Goal: Task Accomplishment & Management: Manage account settings

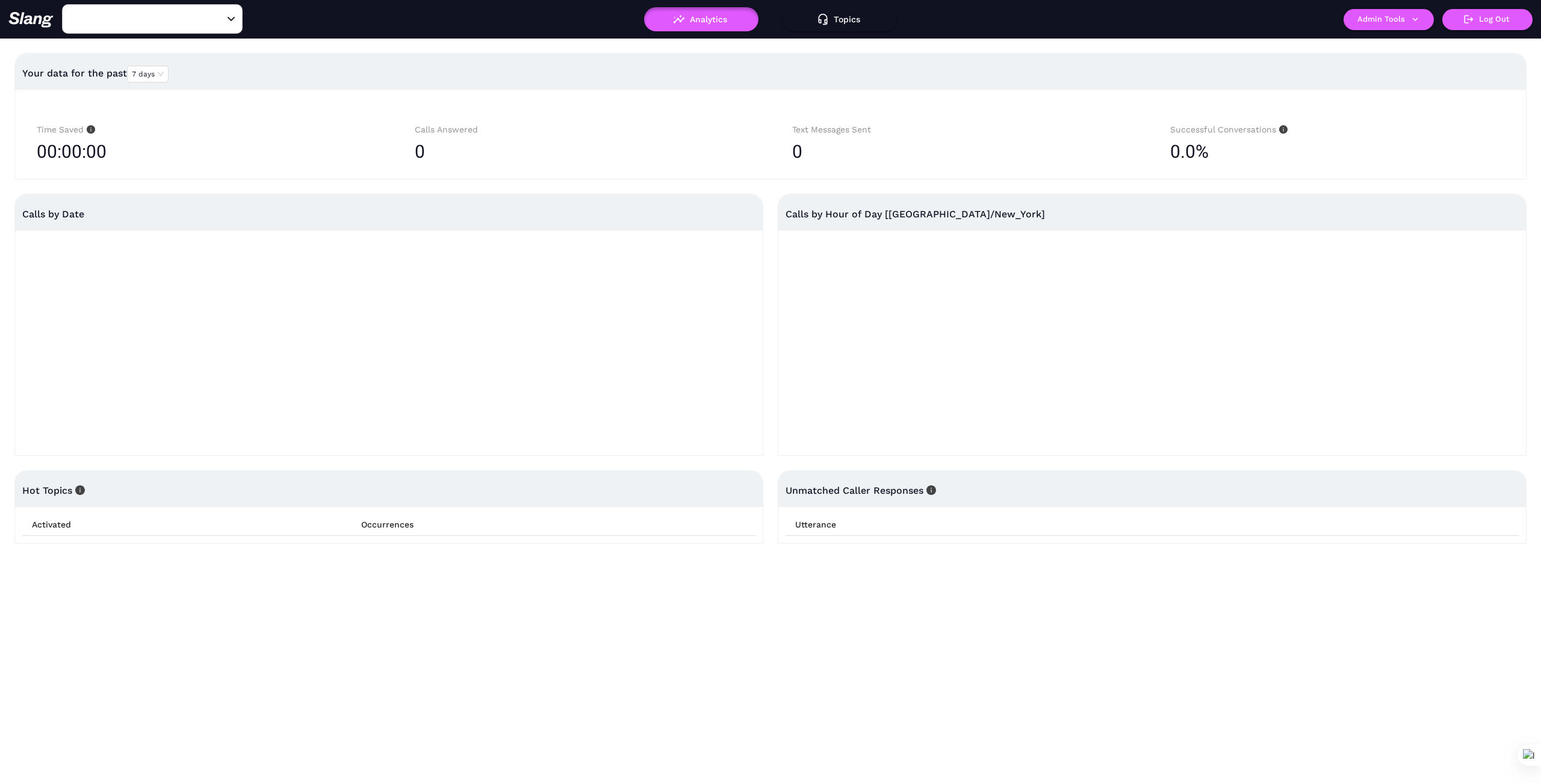
type input "1776"
click at [158, 26] on input "1776" at bounding box center [133, 18] width 133 height 18
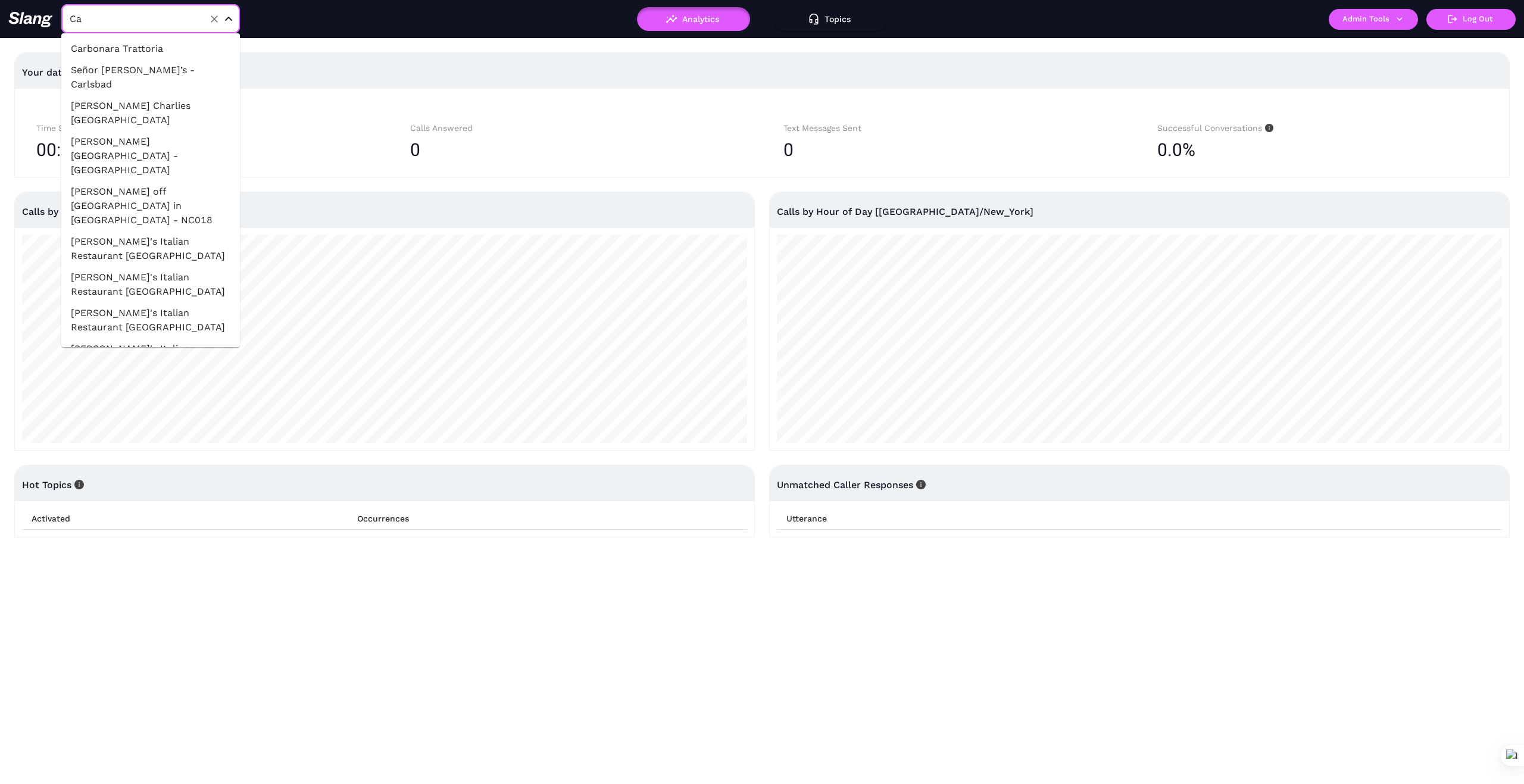
type input "C"
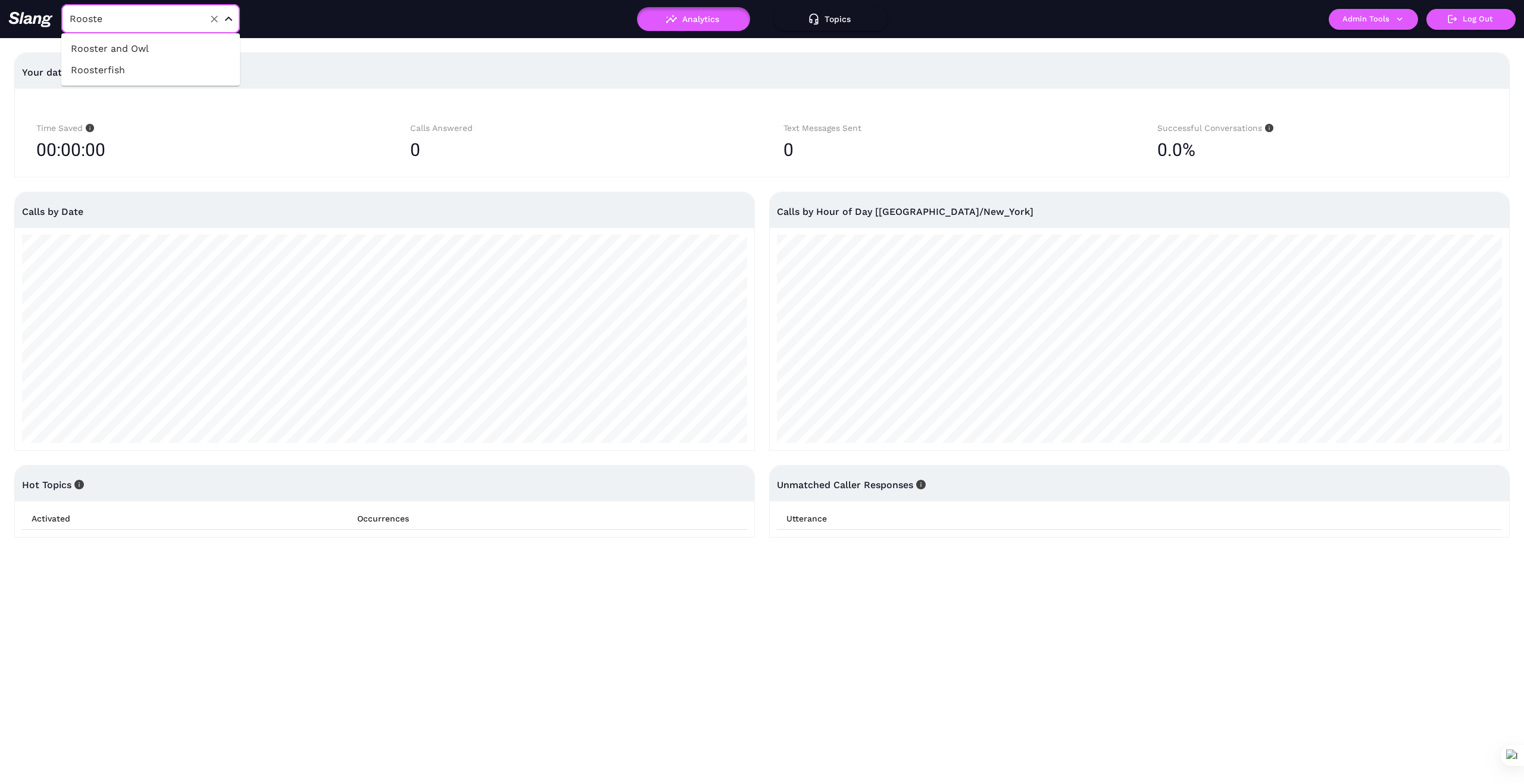
type input "Rooster"
click at [163, 42] on li "Rooster and Owl" at bounding box center [151, 49] width 178 height 22
type input "Rooster and Owl"
click at [1402, 24] on icon "button" at bounding box center [1399, 19] width 11 height 11
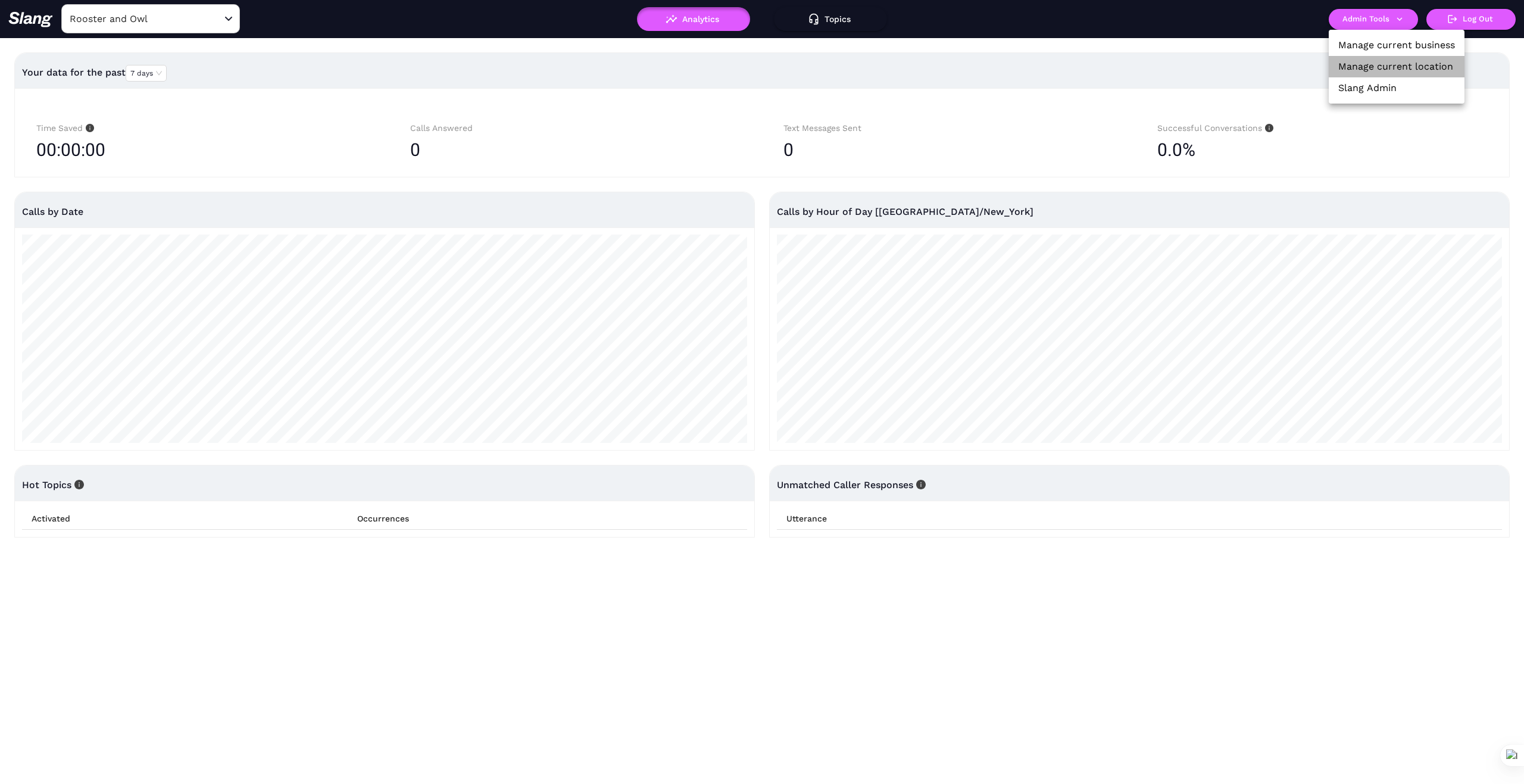
click at [1386, 65] on link "Manage current location" at bounding box center [1396, 67] width 115 height 14
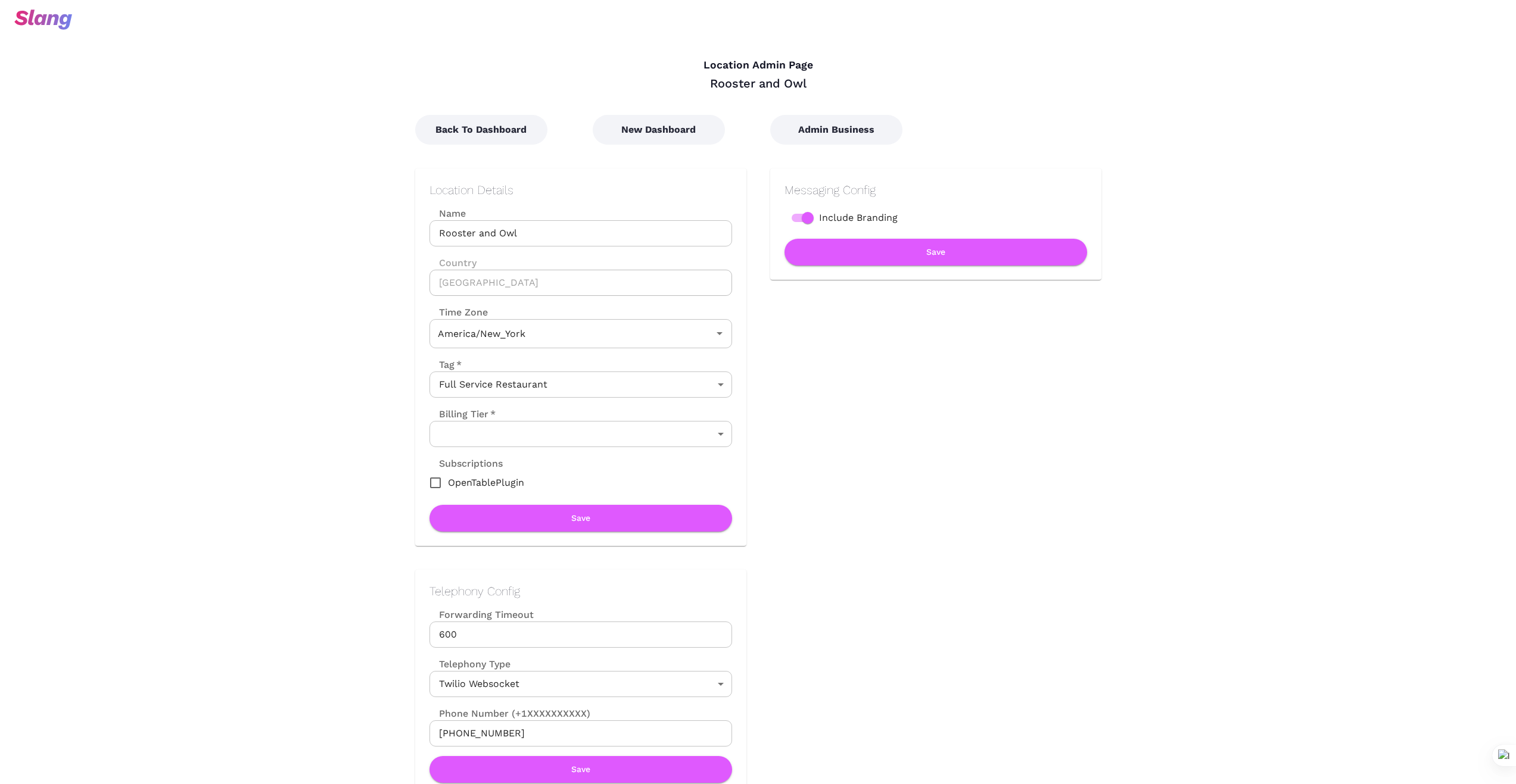
type input "Eastern Time"
click at [667, 125] on button "New Dashboard" at bounding box center [658, 130] width 132 height 30
